Goal: Task Accomplishment & Management: Use online tool/utility

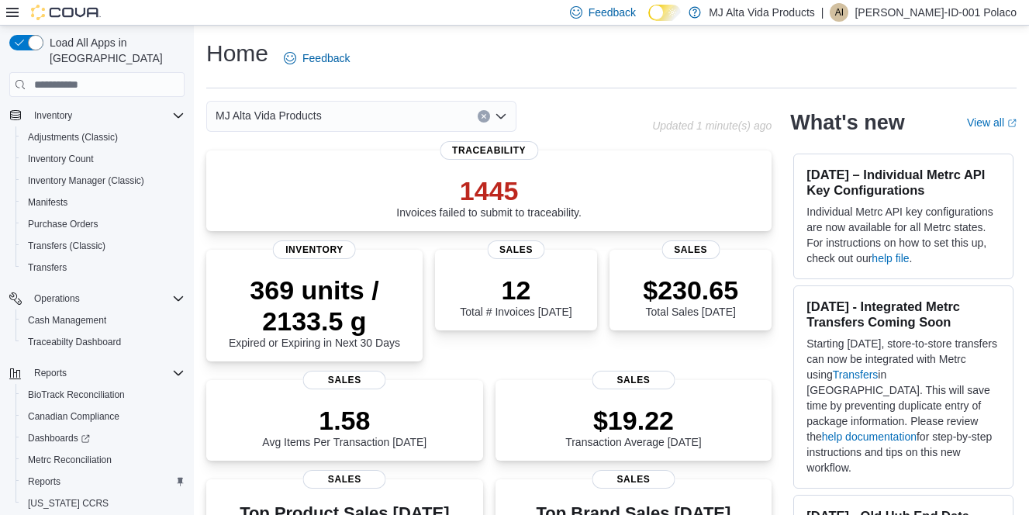
scroll to position [264, 0]
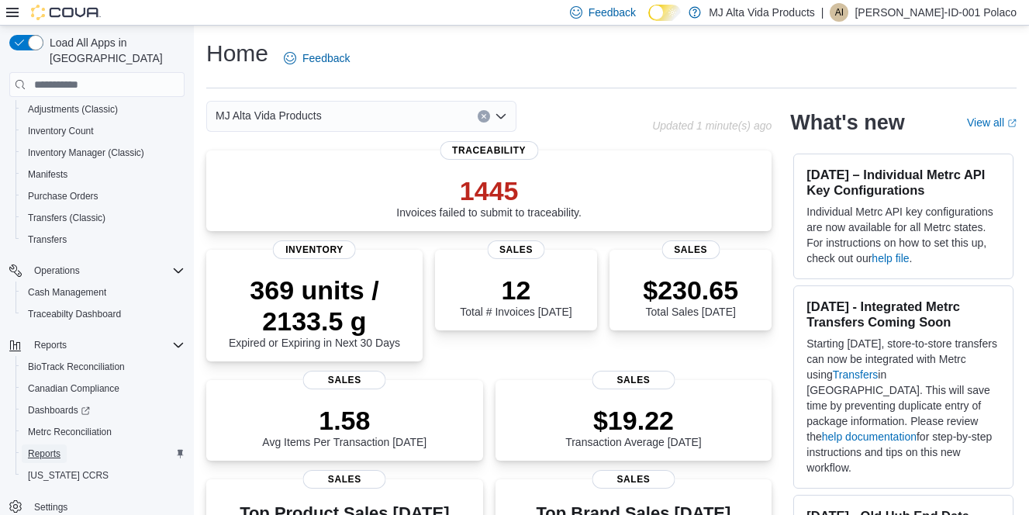
click at [50, 447] on span "Reports" at bounding box center [44, 453] width 33 height 12
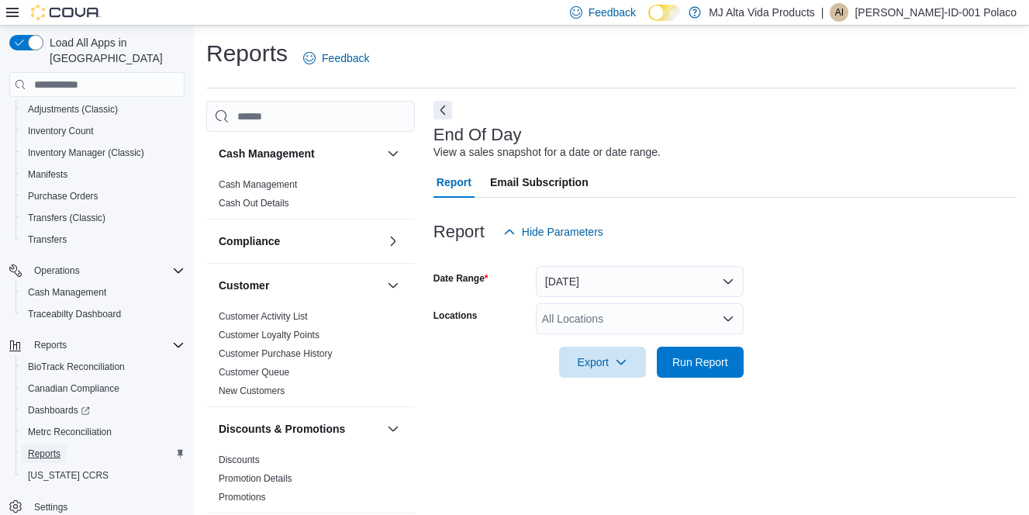
scroll to position [16, 0]
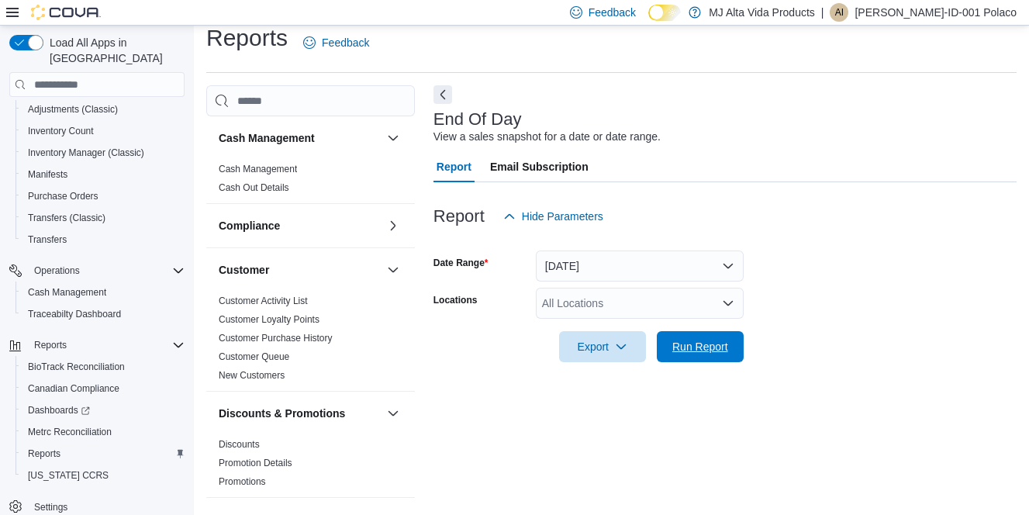
click at [708, 352] on span "Run Report" at bounding box center [700, 347] width 56 height 16
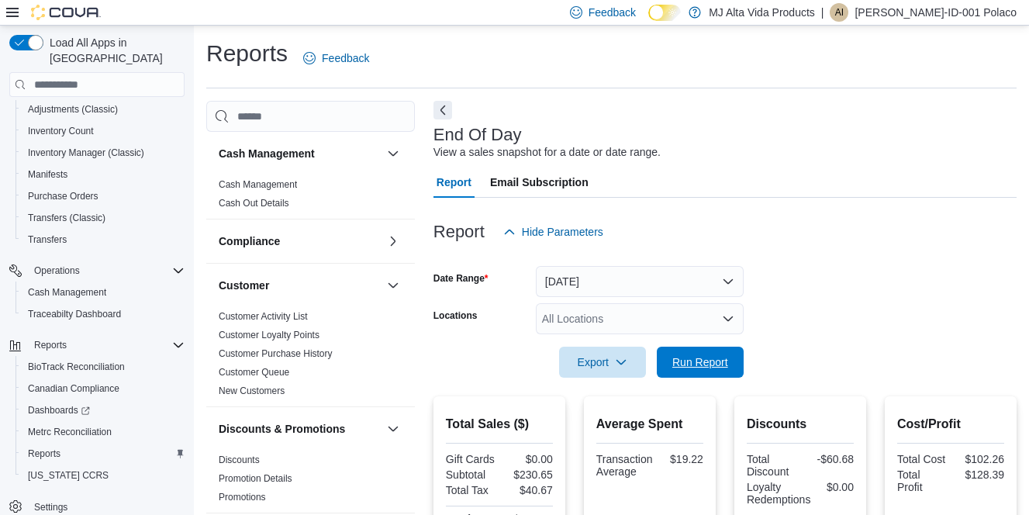
click at [719, 364] on span "Run Report" at bounding box center [700, 362] width 56 height 16
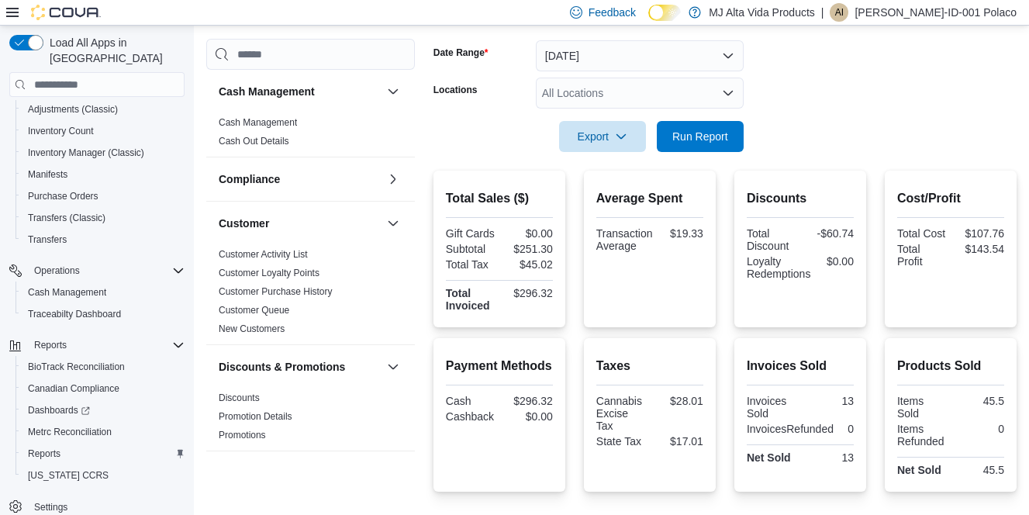
scroll to position [229, 0]
